Goal: Task Accomplishment & Management: Manage account settings

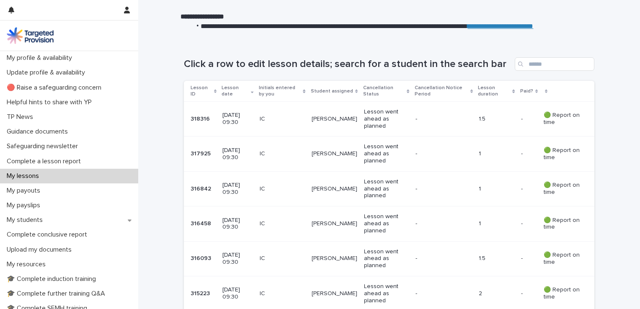
scroll to position [171, 0]
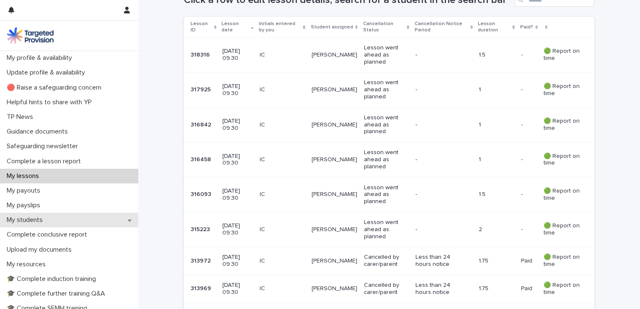
click at [124, 216] on div "My students" at bounding box center [69, 220] width 138 height 15
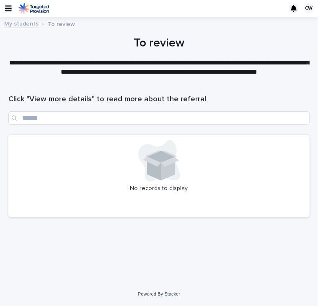
click at [5, 10] on icon "button" at bounding box center [8, 8] width 7 height 6
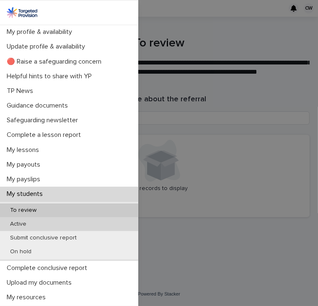
click at [33, 222] on div "Active" at bounding box center [69, 224] width 138 height 14
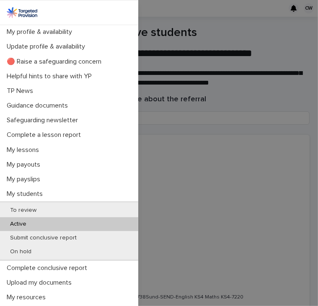
click at [210, 196] on div "My profile & availability Update profile & availability 🔴 Raise a safeguarding …" at bounding box center [159, 153] width 318 height 306
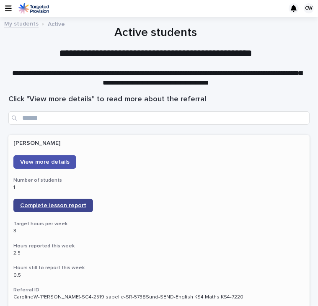
click at [73, 205] on span "Complete lesson report" at bounding box center [53, 206] width 66 height 6
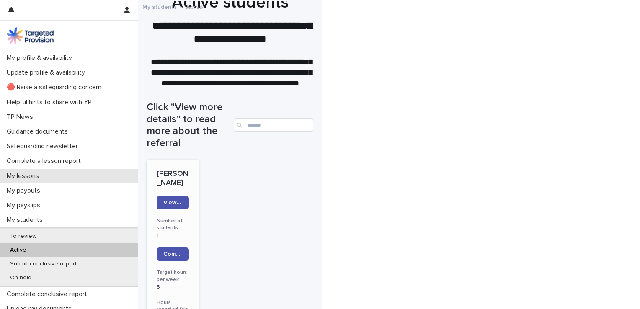
click at [26, 179] on p "My lessons" at bounding box center [24, 176] width 42 height 8
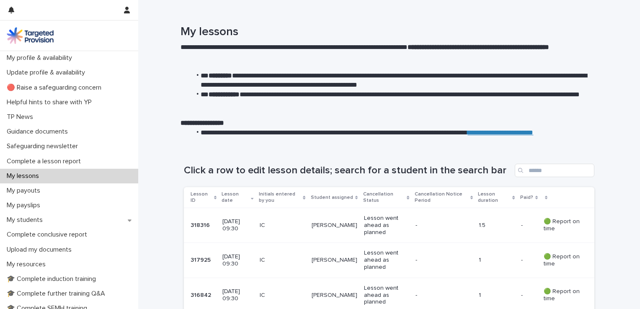
click at [289, 221] on div "IC" at bounding box center [282, 224] width 45 height 9
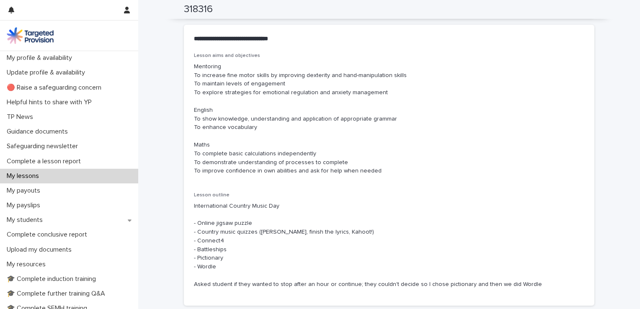
scroll to position [478, 0]
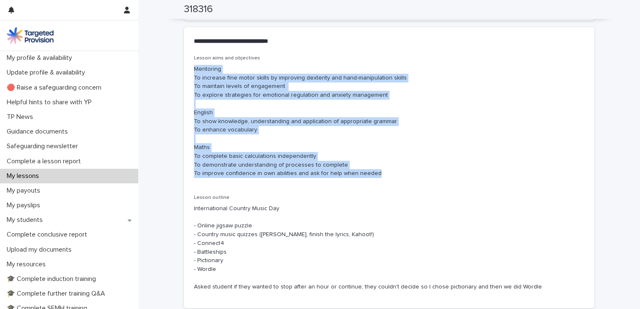
drag, startPoint x: 191, startPoint y: 69, endPoint x: 400, endPoint y: 177, distance: 235.4
click at [400, 177] on p "Mentoring To increase fine motor skills by improving dexterity and hand-manipul…" at bounding box center [389, 121] width 391 height 113
copy p "Mentoring To increase fine motor skills by improving dexterity and hand-manipul…"
